Goal: Transaction & Acquisition: Purchase product/service

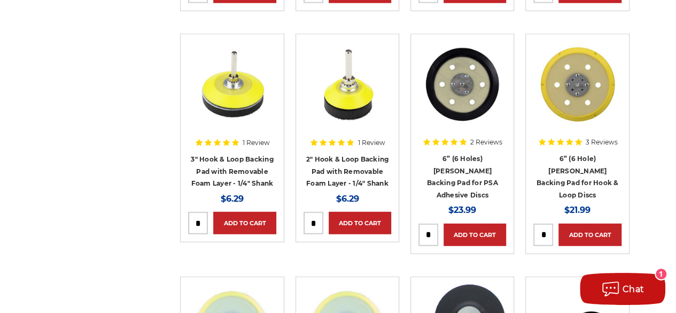
scroll to position [1282, 0]
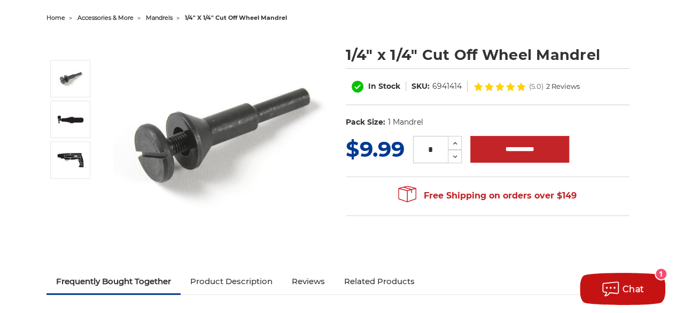
scroll to position [107, 0]
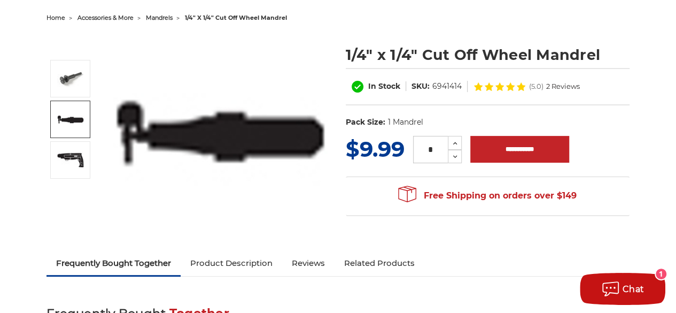
click at [67, 134] on link at bounding box center [70, 118] width 40 height 37
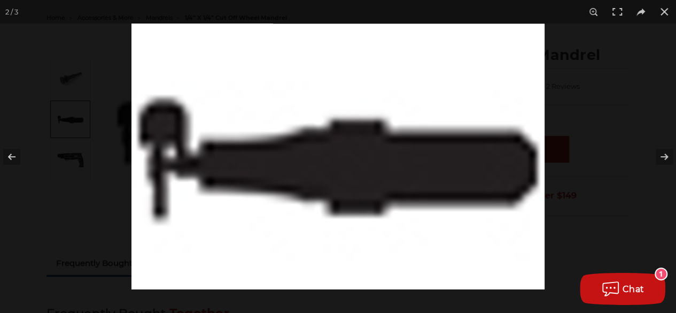
click at [61, 189] on div at bounding box center [338, 156] width 676 height 313
